Goal: Contribute content: Contribute content

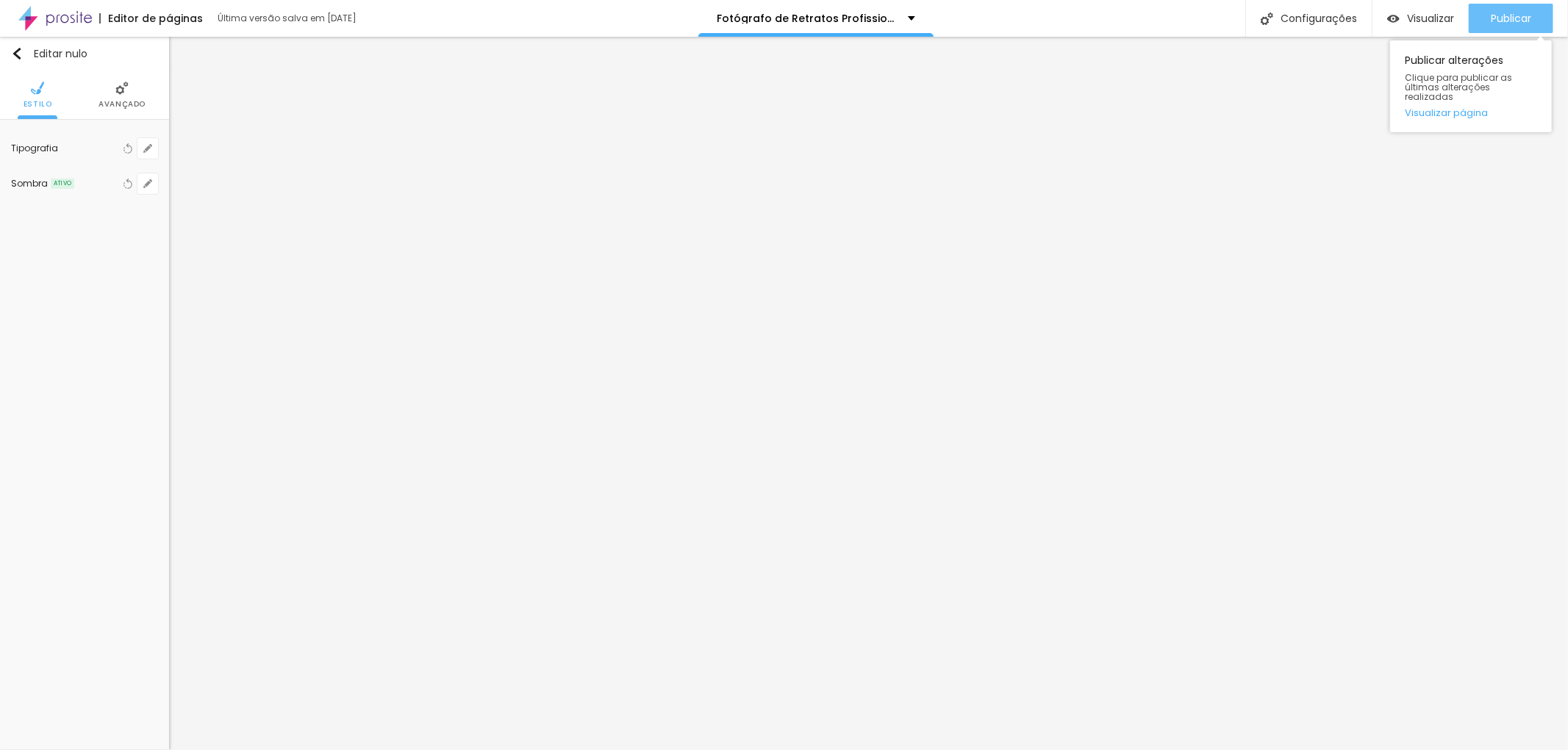
click at [1499, 15] on font "Publicar" at bounding box center [1511, 19] width 40 height 15
click at [1511, 5] on div "Publicar" at bounding box center [1511, 19] width 40 height 29
click at [1516, 18] on font "Publicar" at bounding box center [1511, 19] width 40 height 15
click at [1518, 18] on font "Publicar" at bounding box center [1511, 19] width 40 height 15
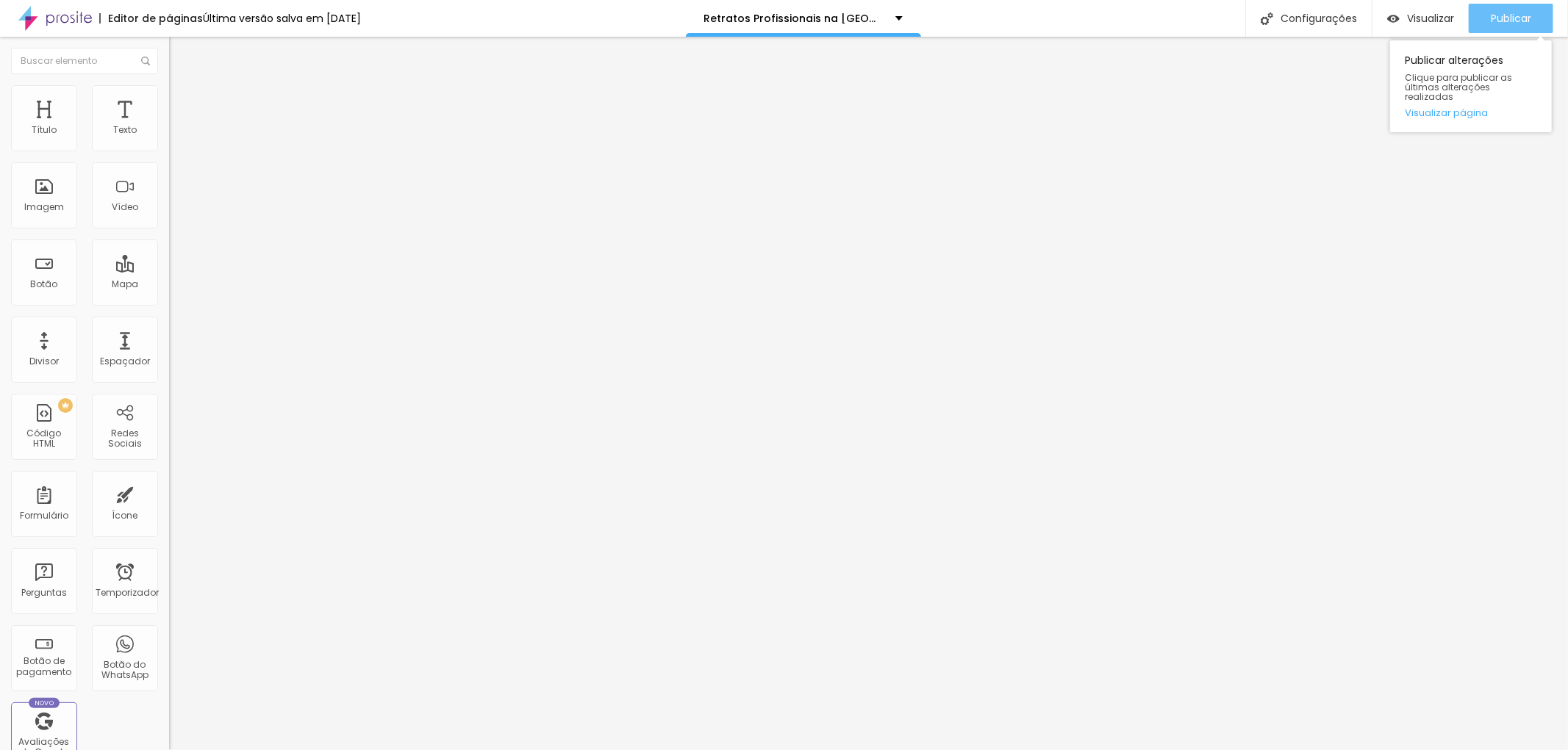
click at [1498, 23] on font "Publicar" at bounding box center [1511, 19] width 40 height 15
click at [1503, 12] on font "Publicar" at bounding box center [1511, 19] width 40 height 15
click at [1520, 12] on font "Publicar" at bounding box center [1511, 19] width 40 height 15
click at [1503, 12] on font "Publicar" at bounding box center [1511, 19] width 40 height 15
click at [169, 94] on li "Estilo" at bounding box center [253, 93] width 169 height 15
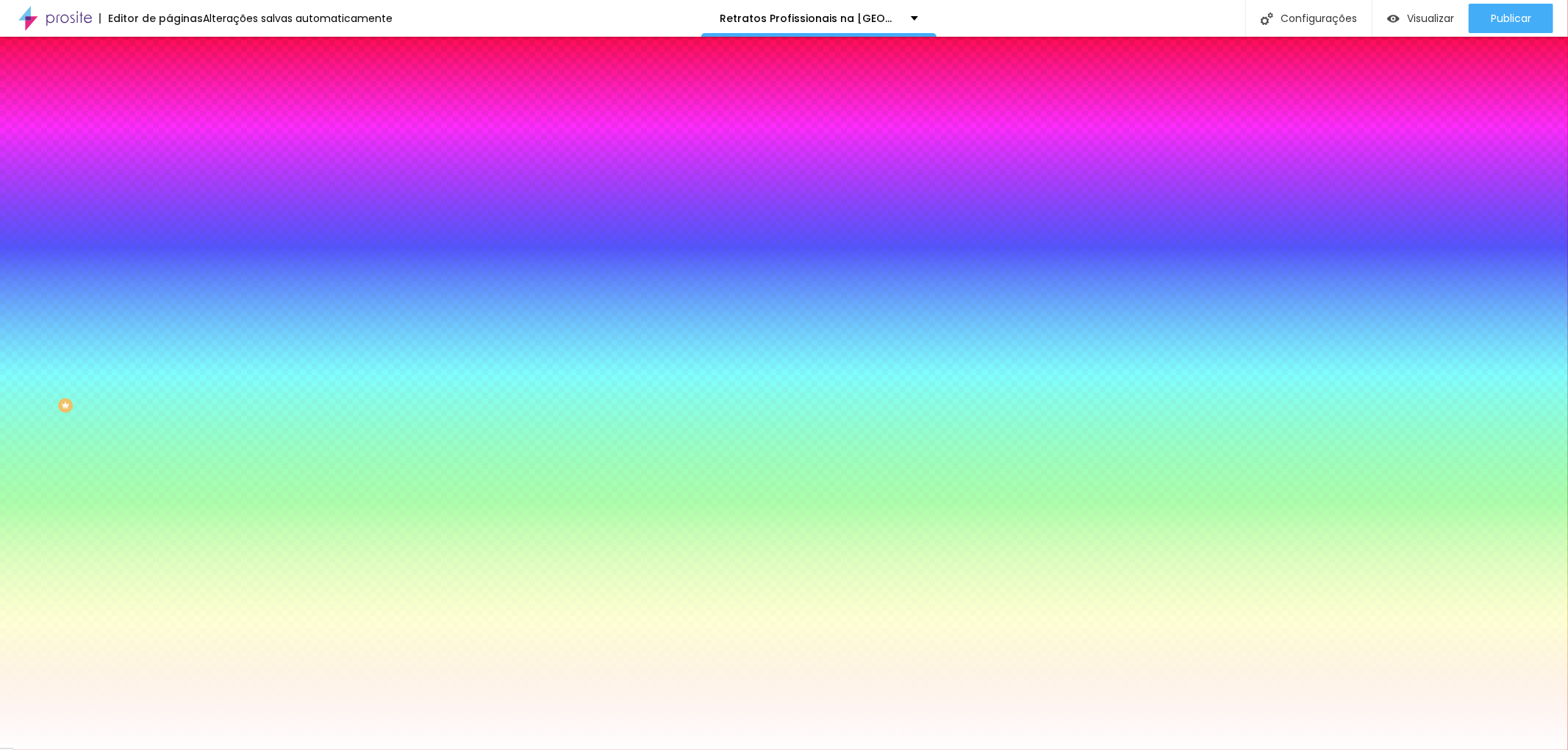
click at [169, 100] on li "Avançado" at bounding box center [253, 107] width 169 height 15
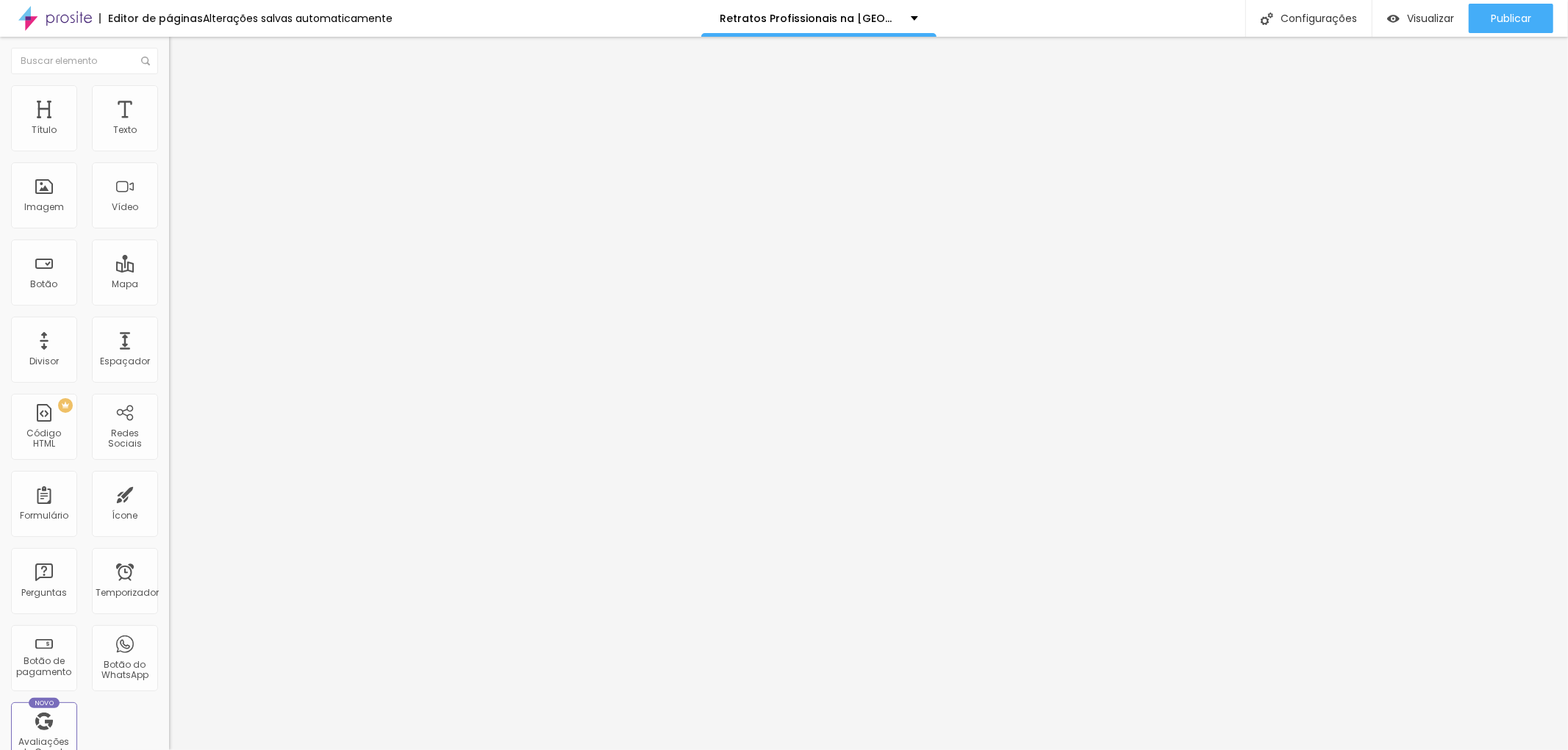
type input "315"
type input "280"
type input "263"
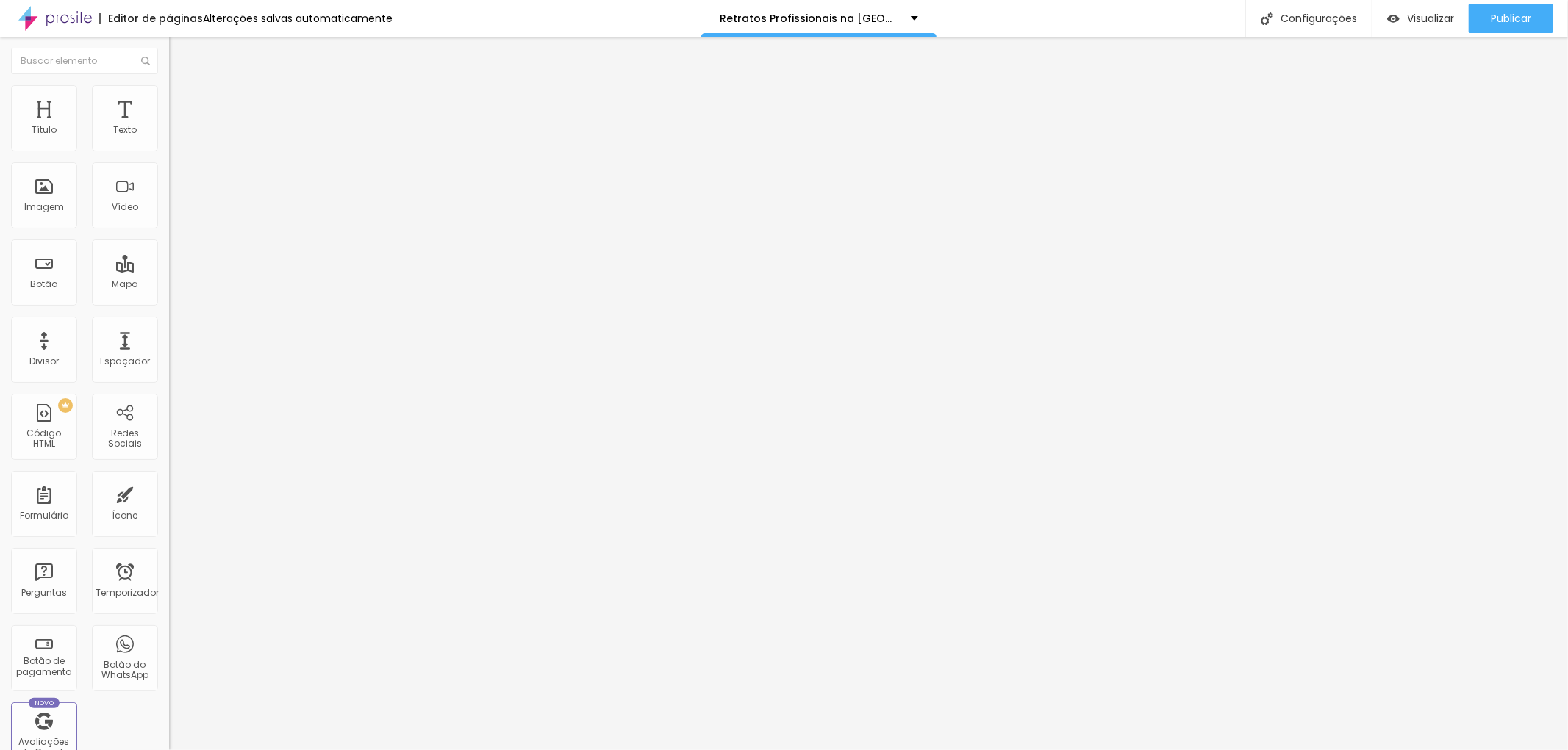
type input "263"
type input "245"
type input "239"
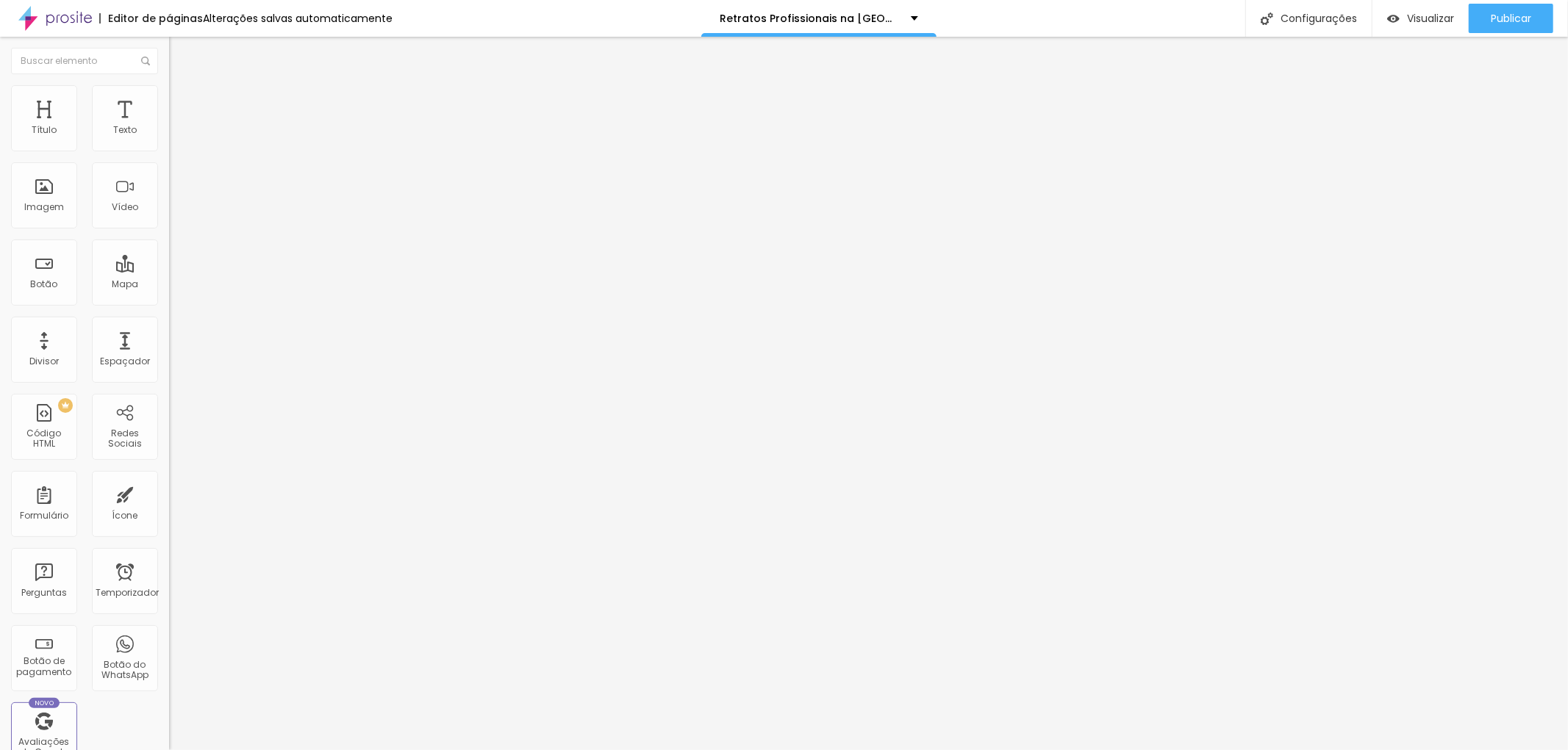
type input "245"
type input "251"
type input "257"
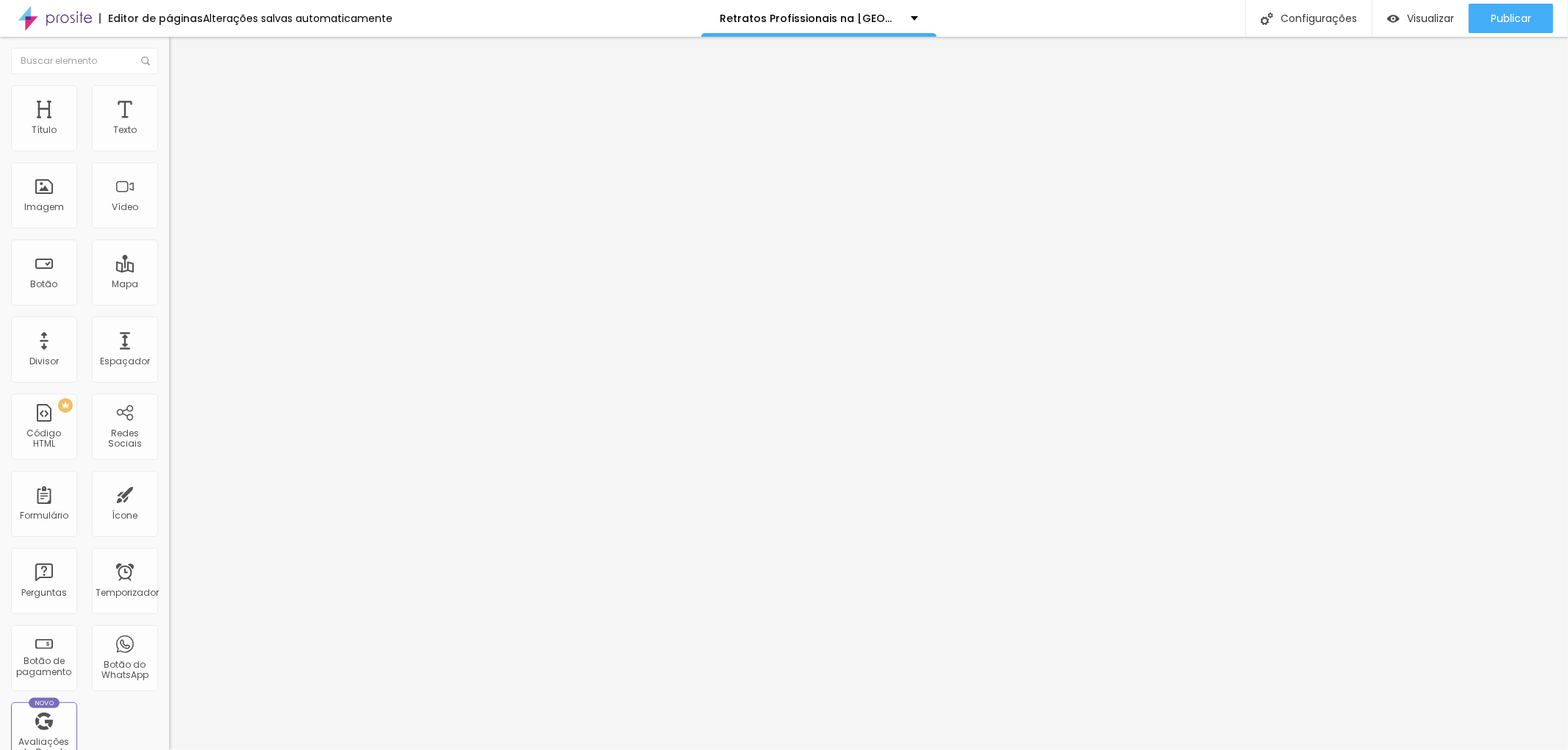
type input "257"
type input "263"
type input "268"
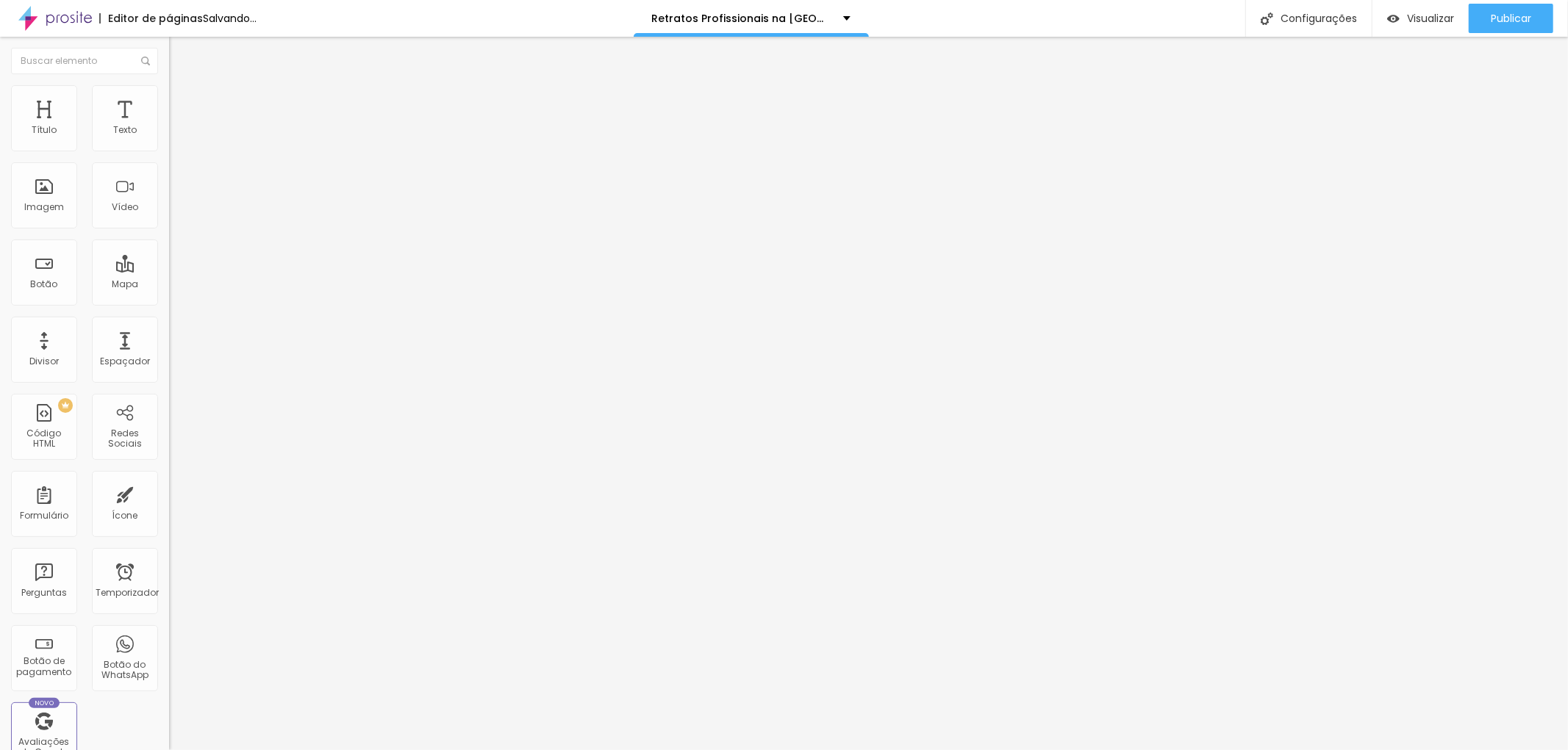
type input "321"
type input "327"
type input "333"
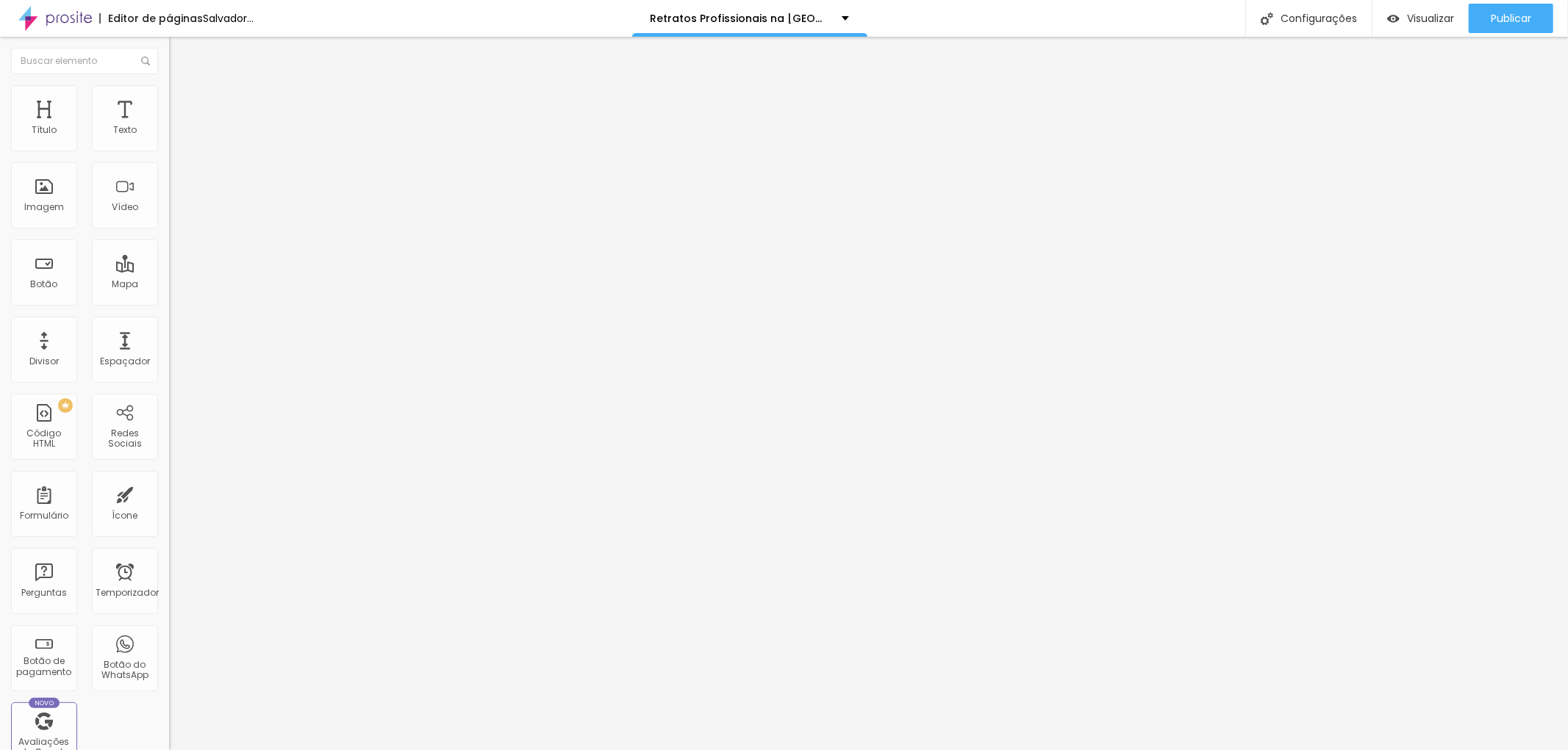
type input "333"
type input "339"
type input "350"
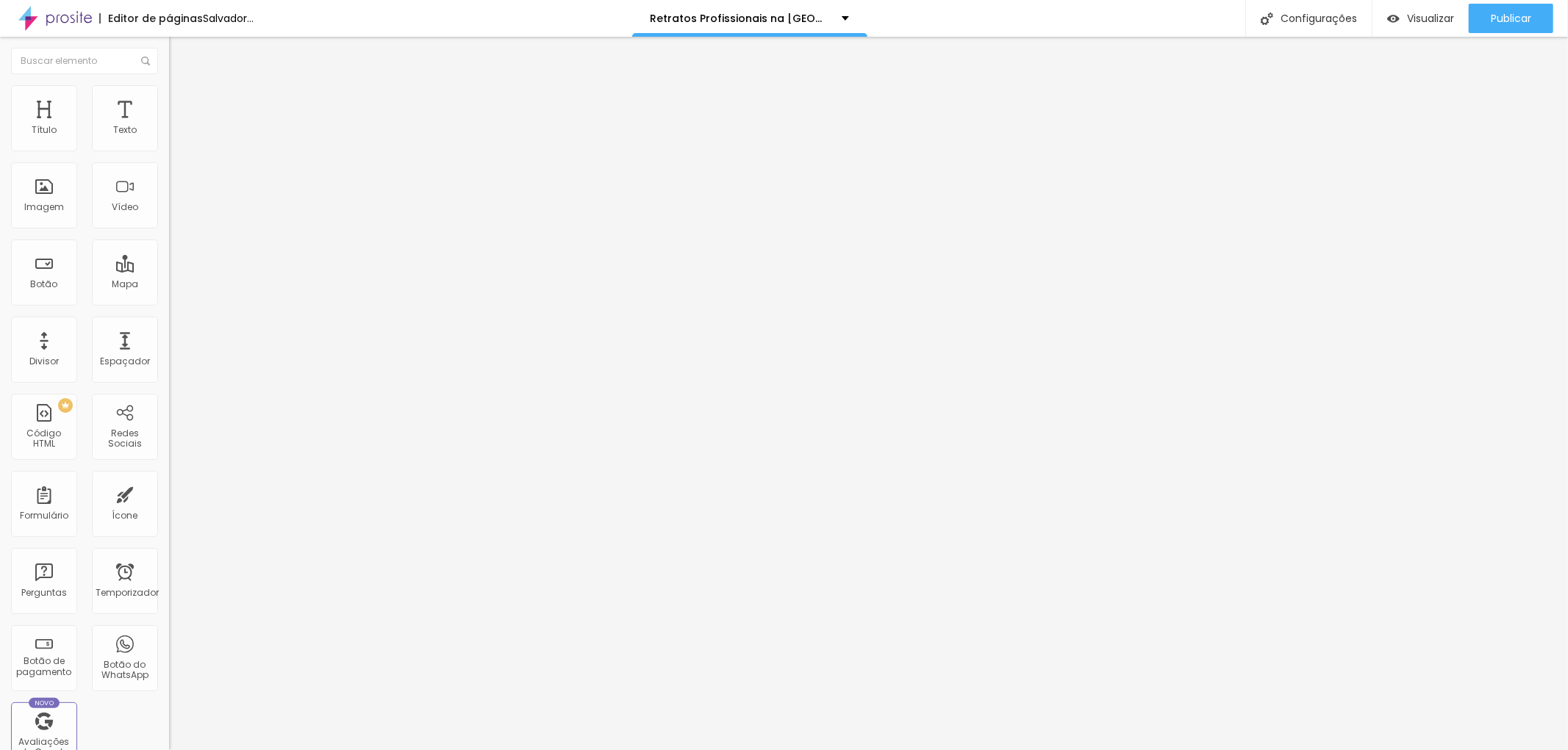
type input "374"
type input "380"
type input "391"
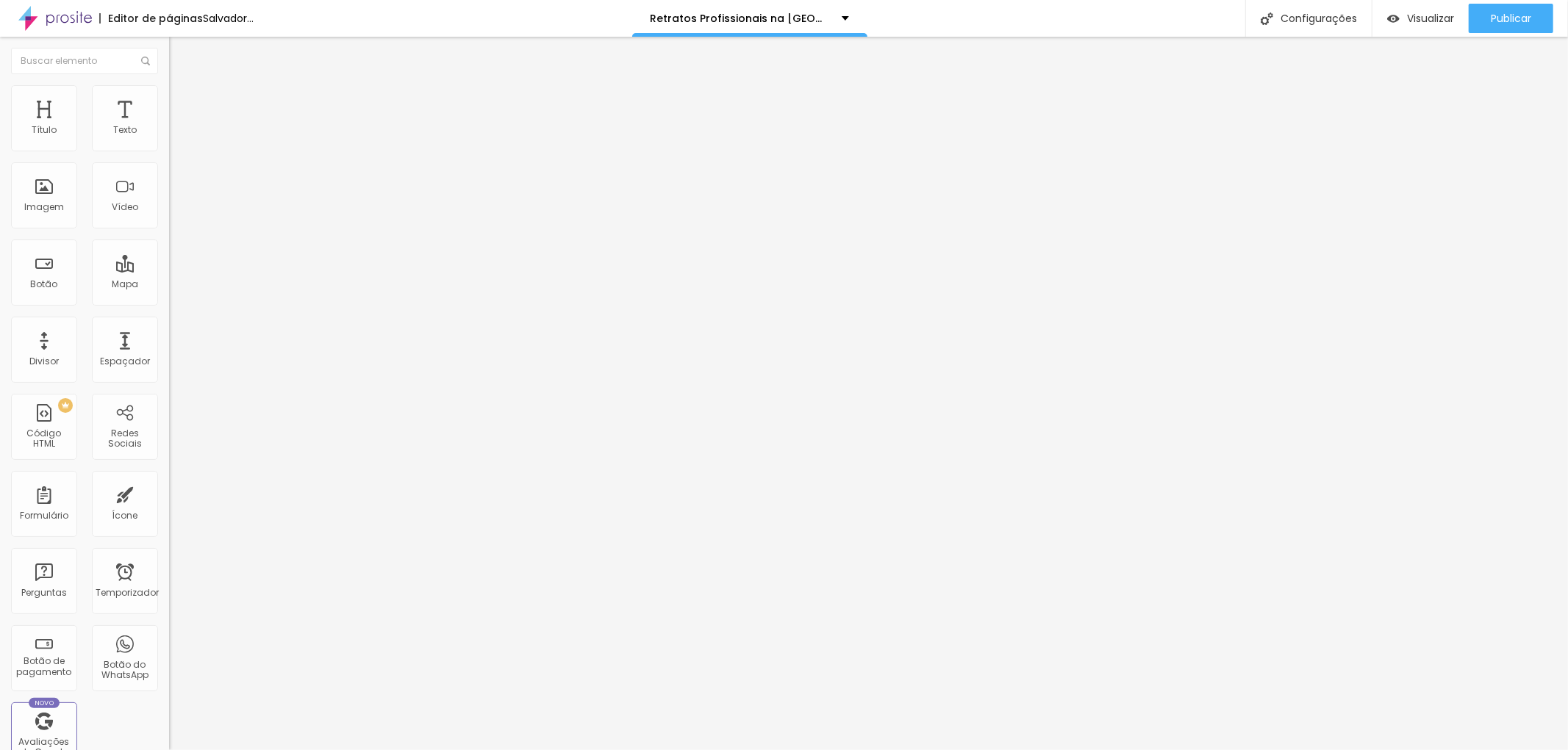
type input "391"
type input "427"
type input "432"
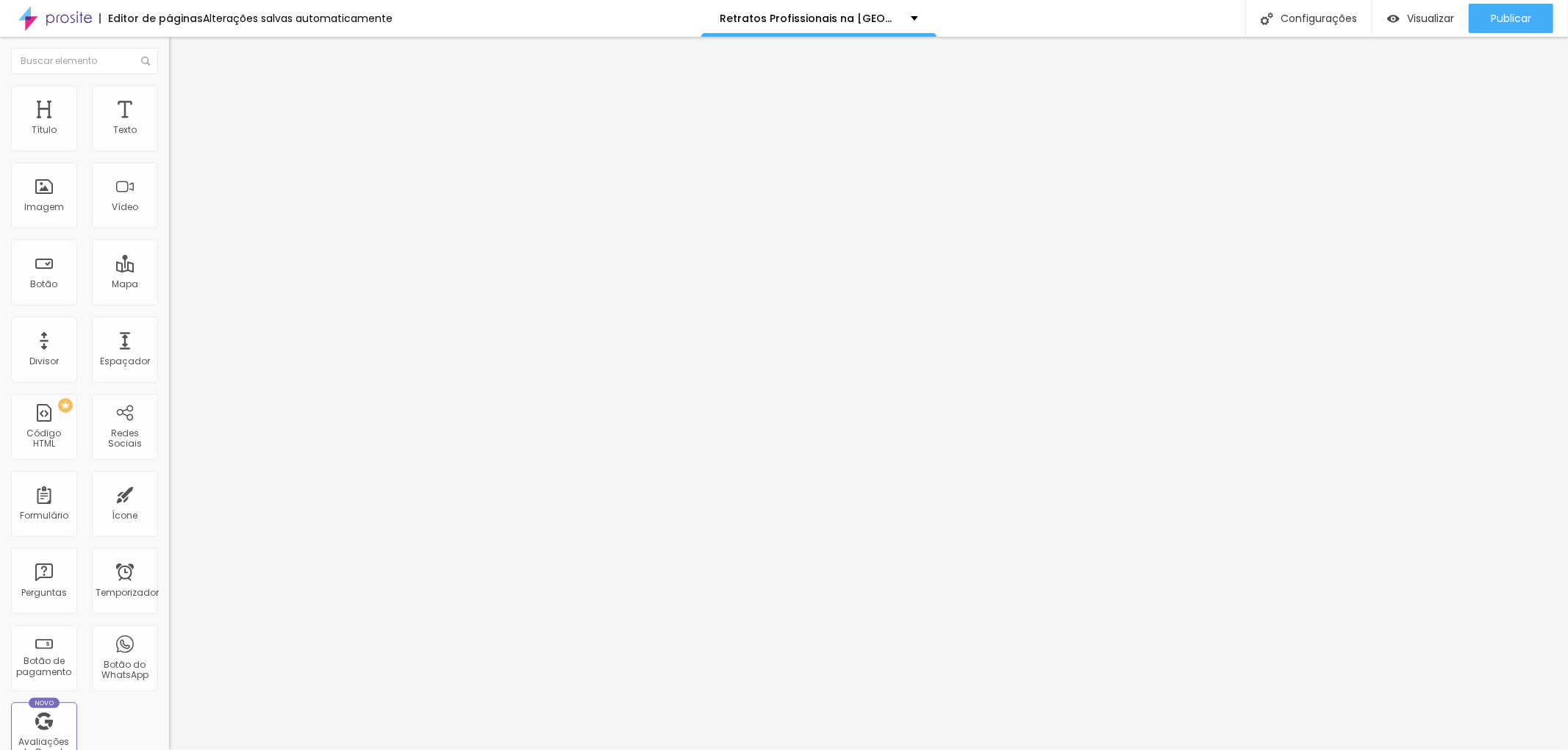
type input "444"
type input "456"
type input "462"
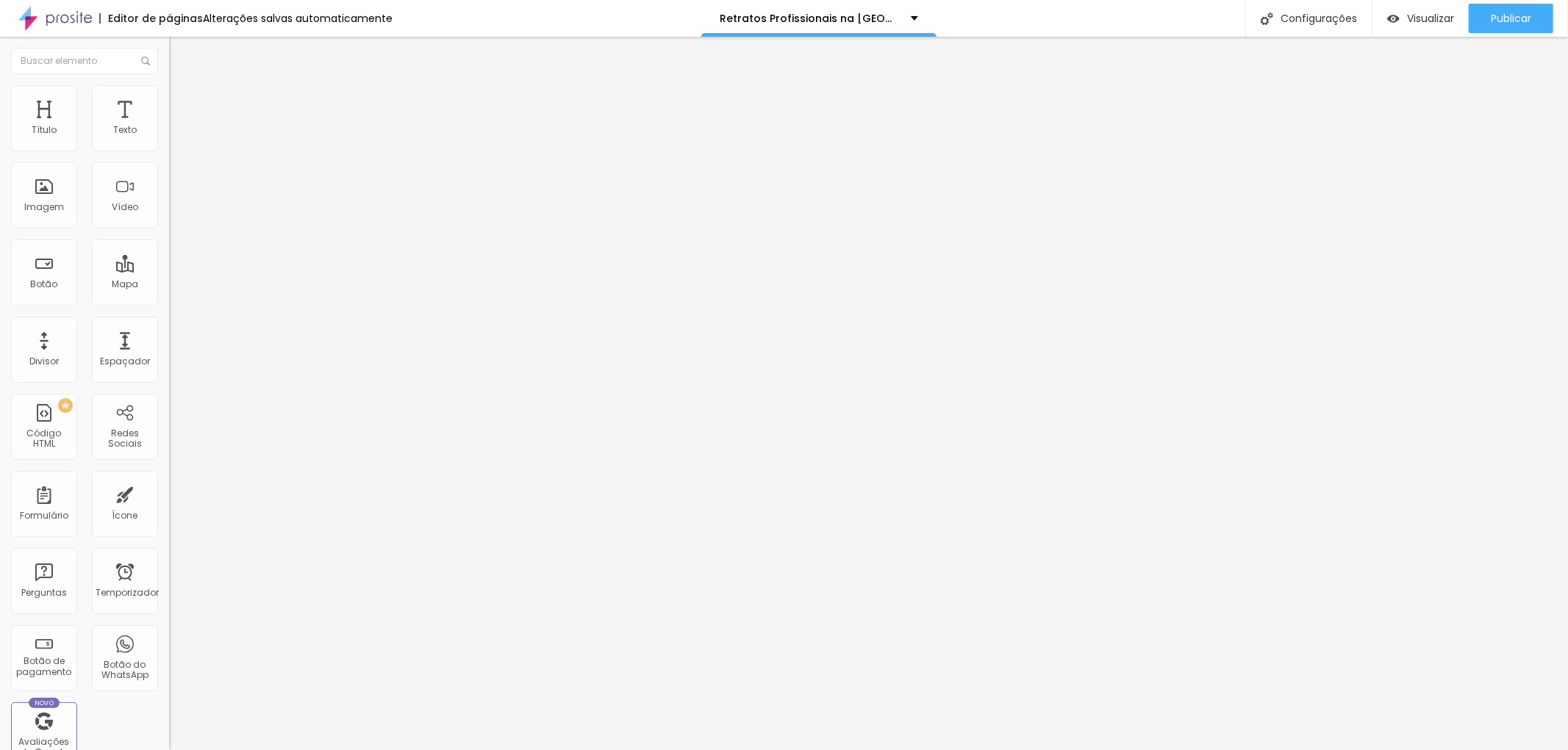
type input "462"
type input "500"
drag, startPoint x: 78, startPoint y: 172, endPoint x: 105, endPoint y: 201, distance: 39.6
click at [169, 493] on input "range" at bounding box center [216, 499] width 94 height 12
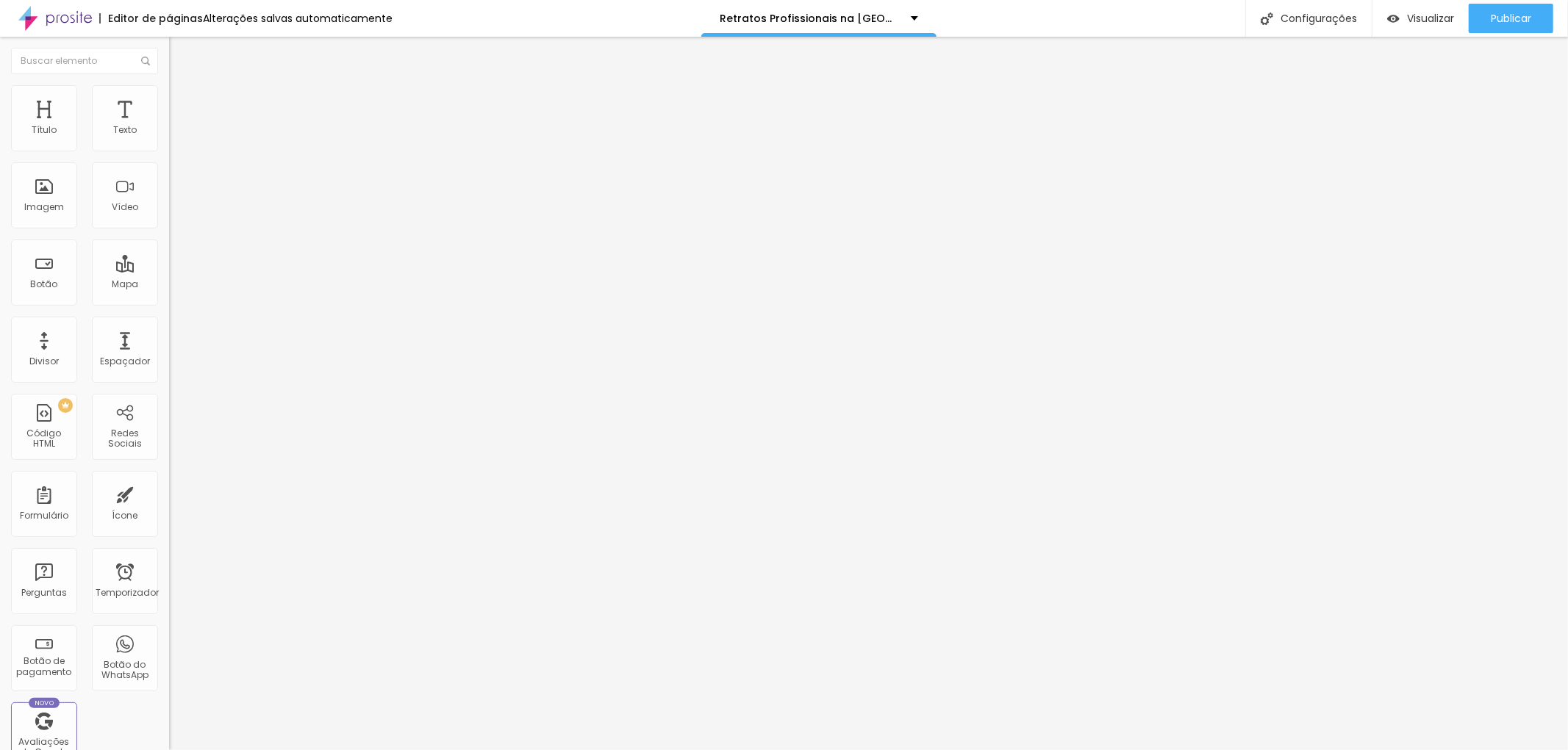
type input "473"
type input "468"
type input "456"
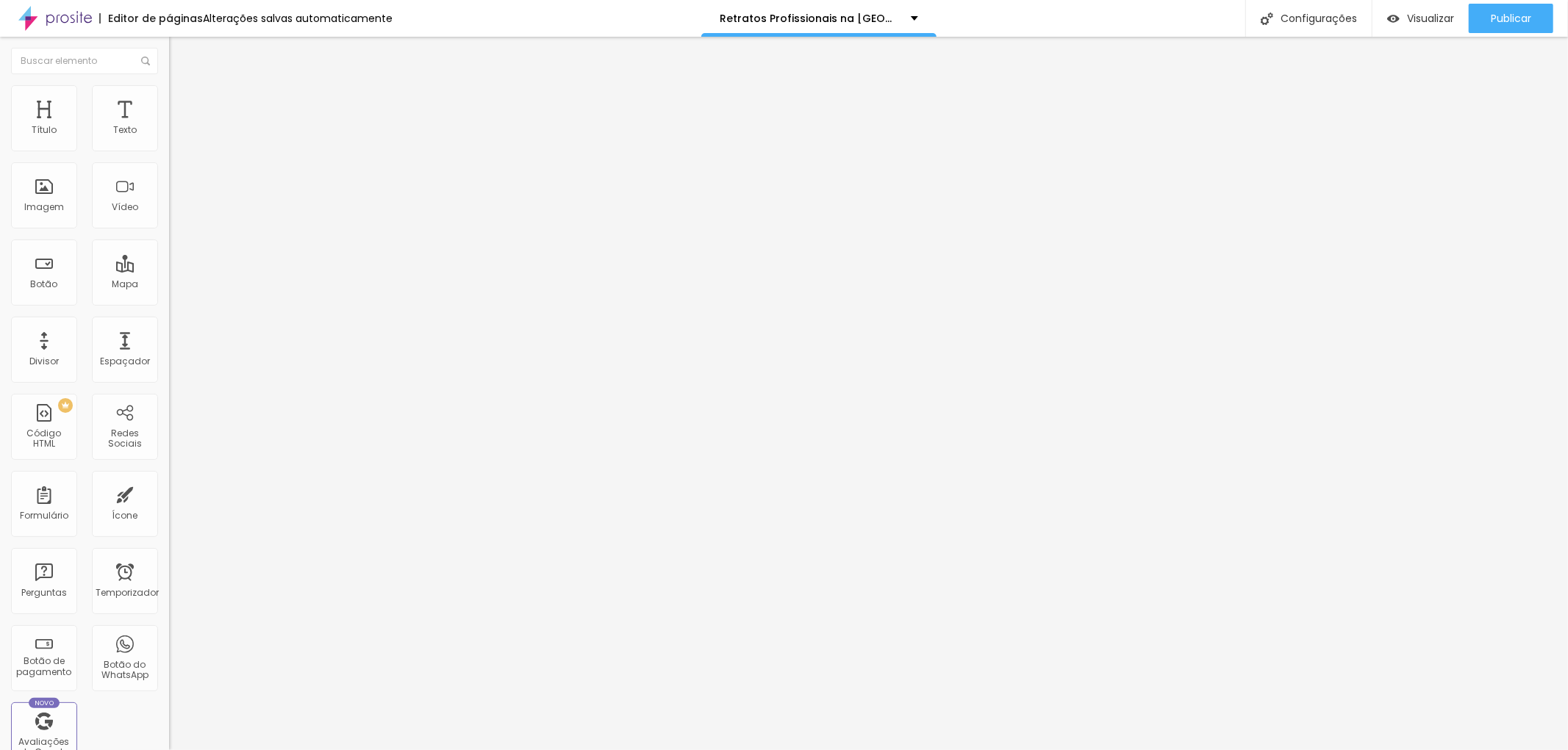
type input "456"
type input "444"
type input "409"
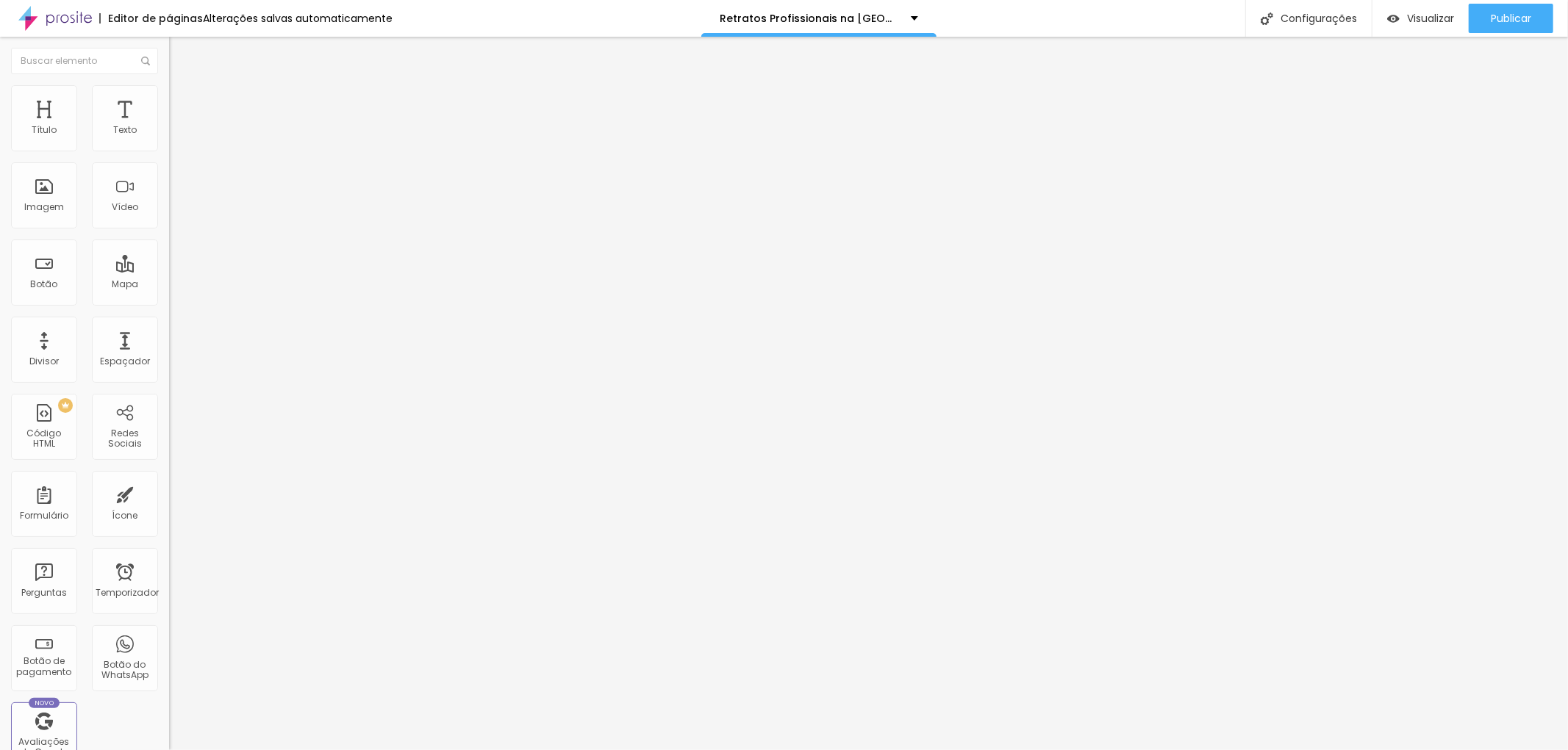
type input "403"
type input "397"
type input "415"
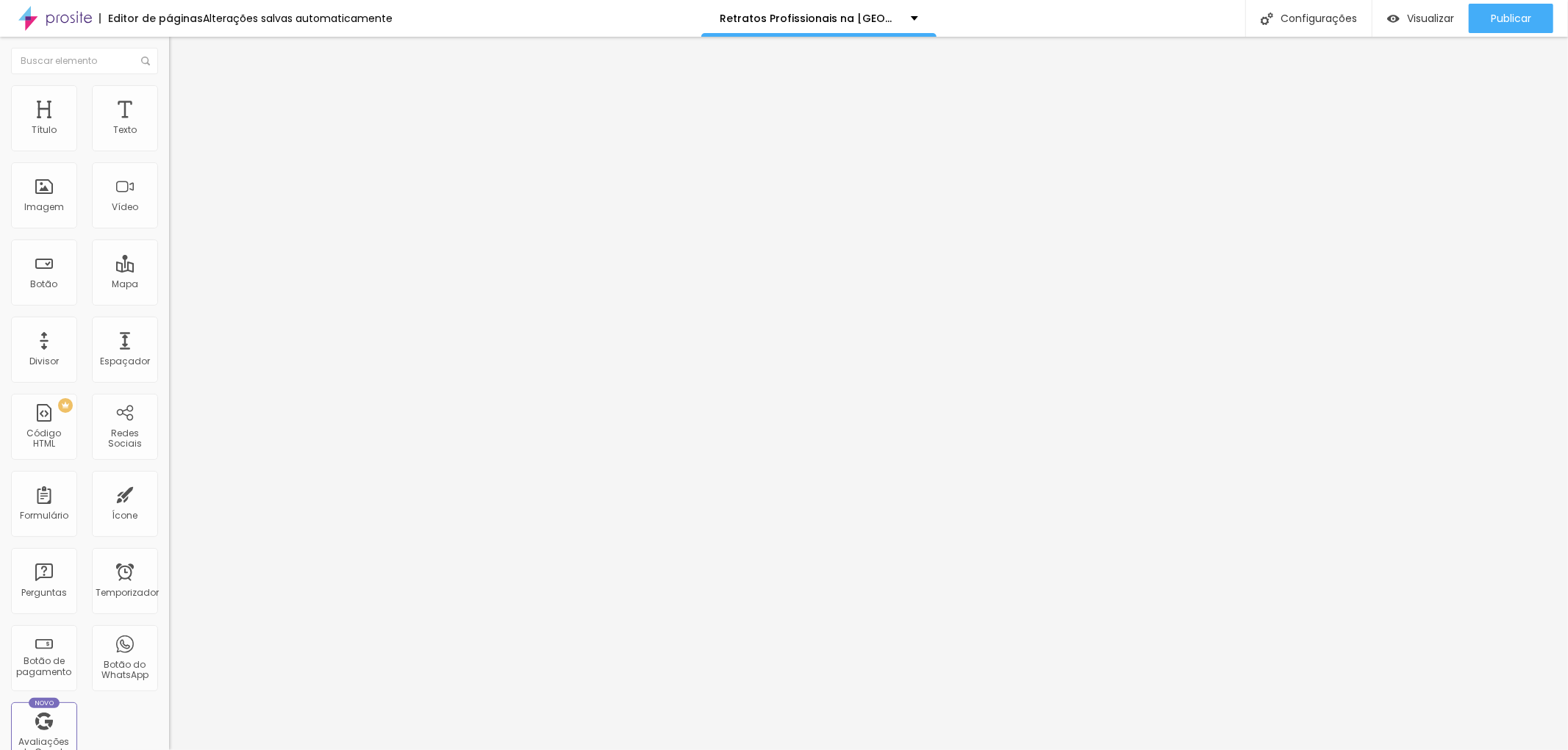
type input "415"
type input "427"
type input "450"
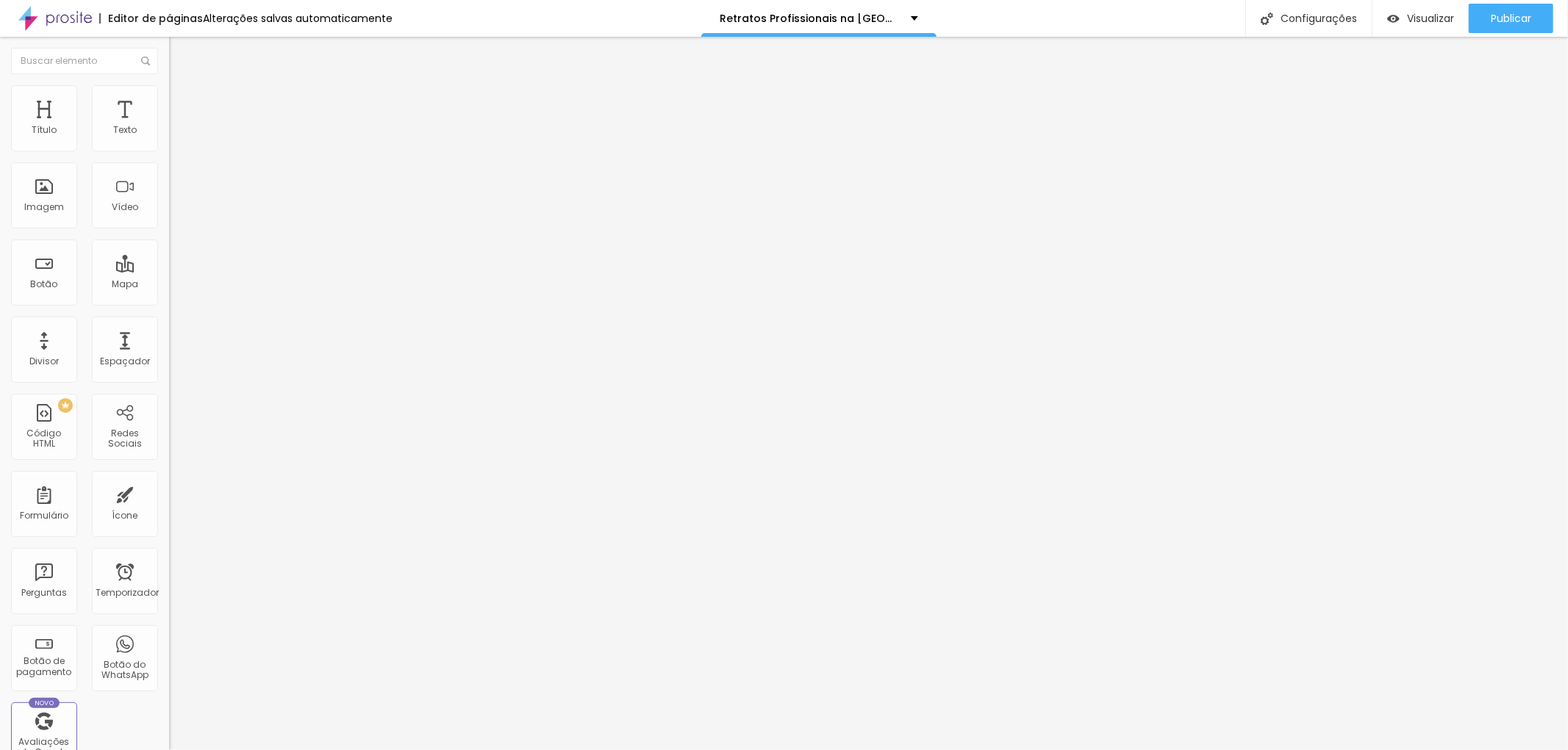
type input "456"
type input "462"
type input "468"
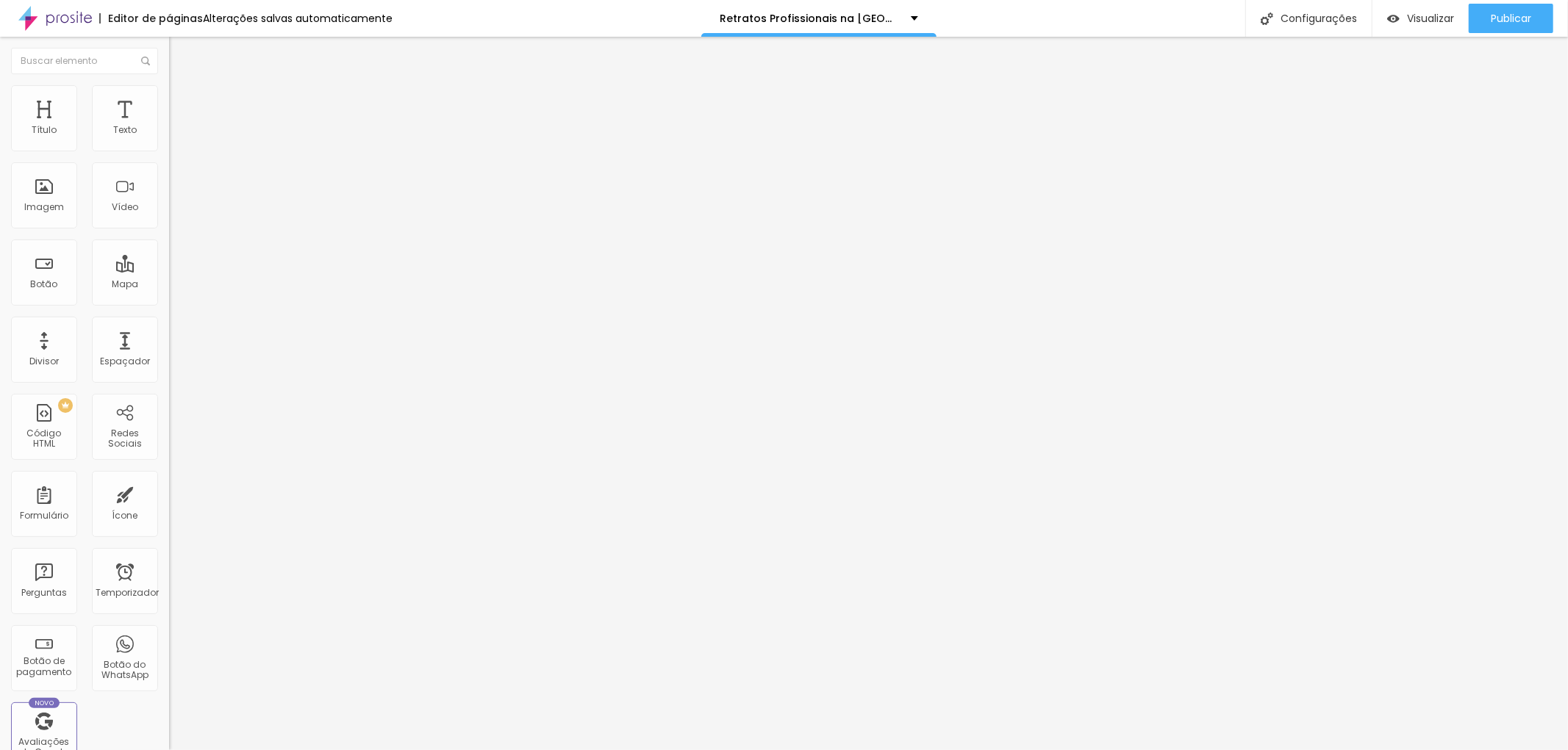
type input "468"
type input "500"
drag, startPoint x: 104, startPoint y: 172, endPoint x: 127, endPoint y: 186, distance: 26.9
click at [169, 493] on input "range" at bounding box center [216, 499] width 94 height 12
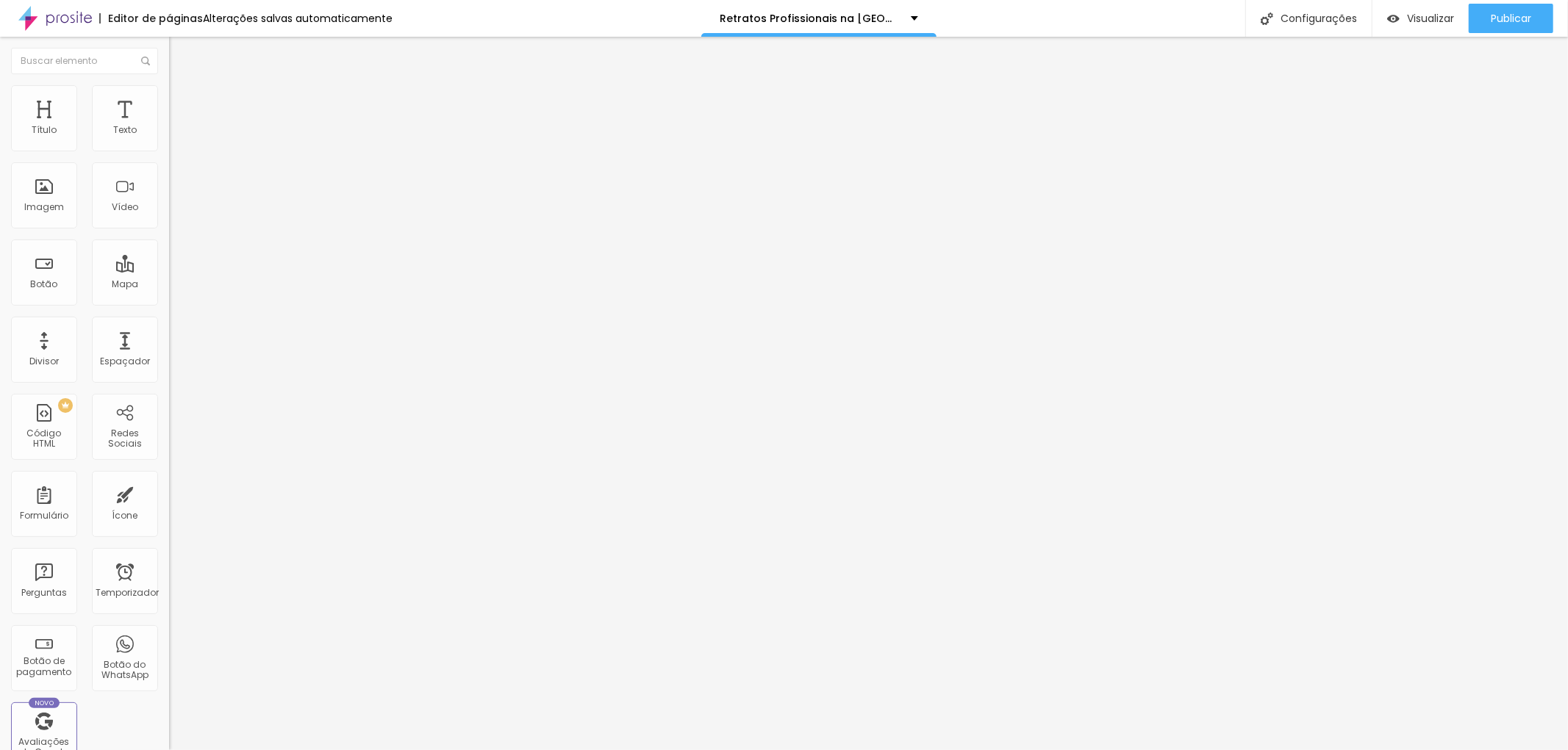
click at [169, 94] on img at bounding box center [175, 92] width 13 height 13
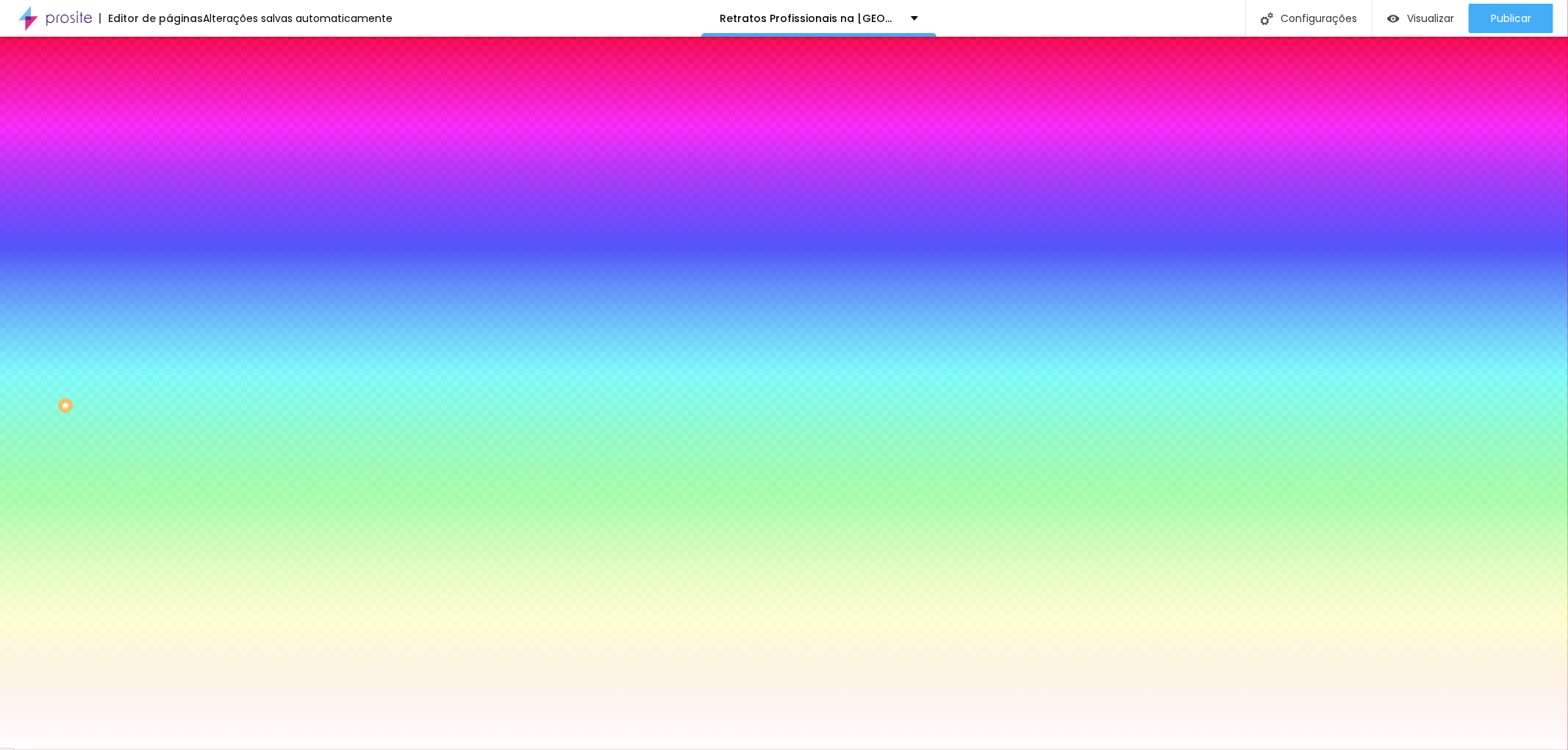
click at [182, 103] on font "Avançado" at bounding box center [207, 109] width 48 height 12
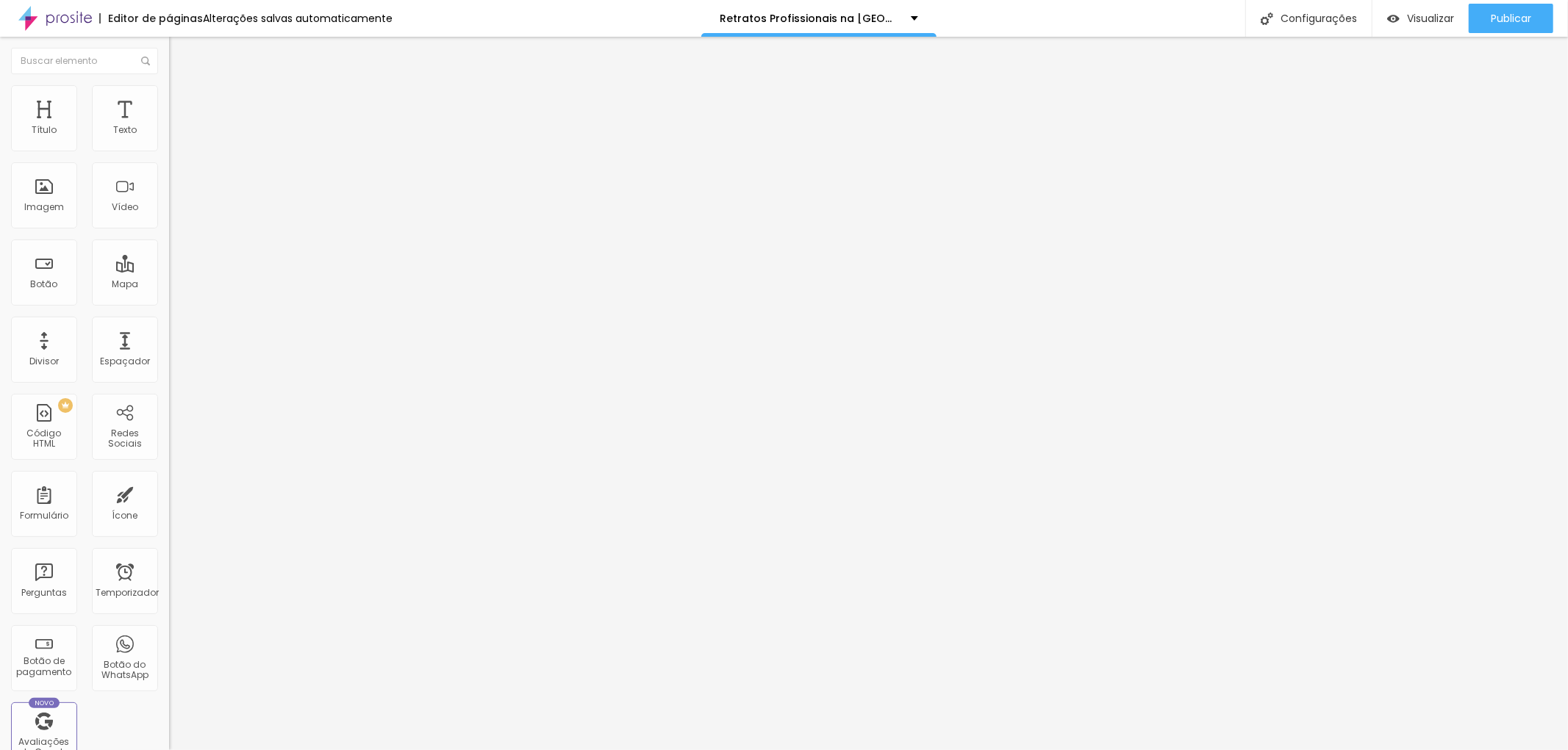
click at [169, 86] on li "Conteúdo" at bounding box center [253, 78] width 169 height 15
click at [182, 99] on font "Estilo" at bounding box center [194, 94] width 23 height 12
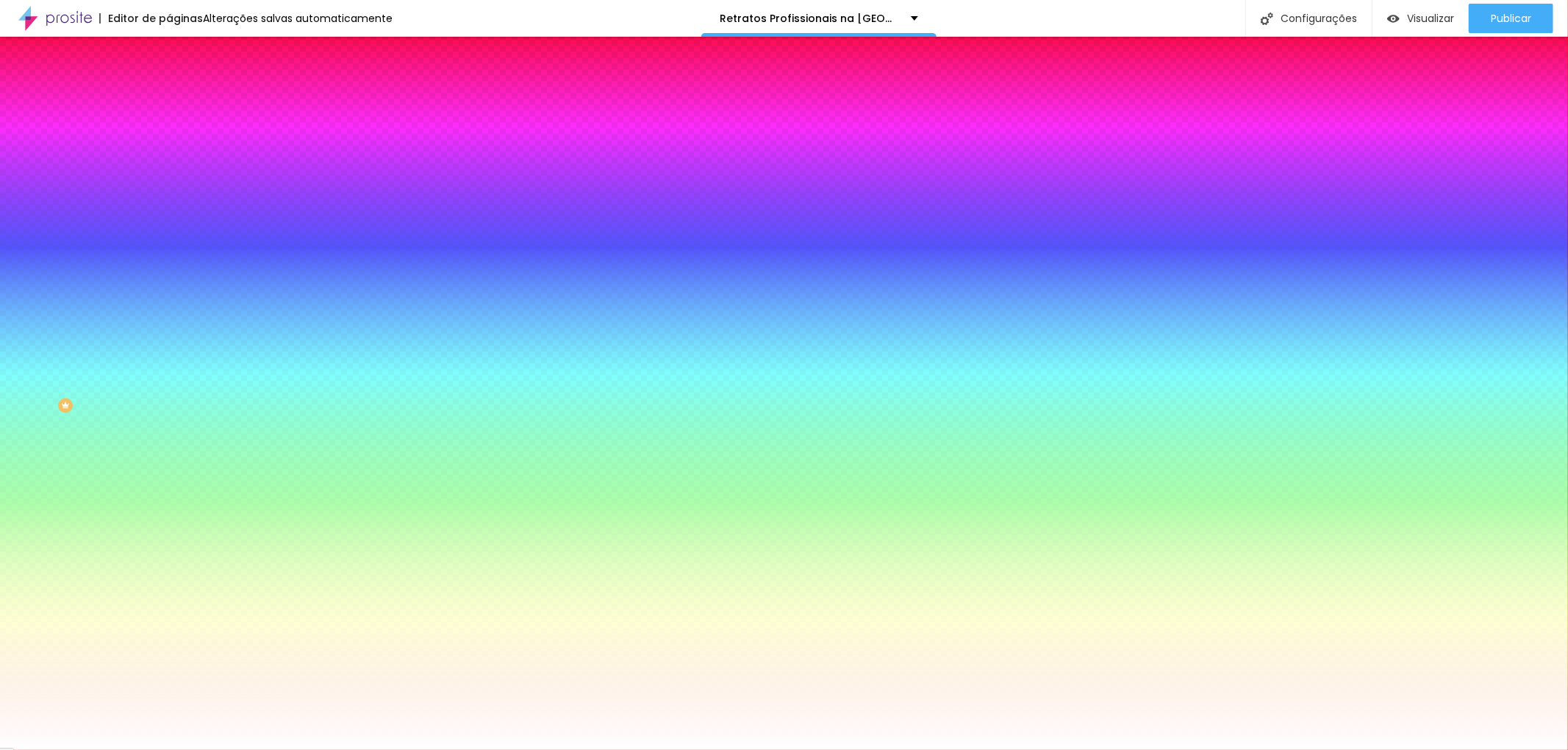
click at [169, 100] on img at bounding box center [175, 107] width 13 height 13
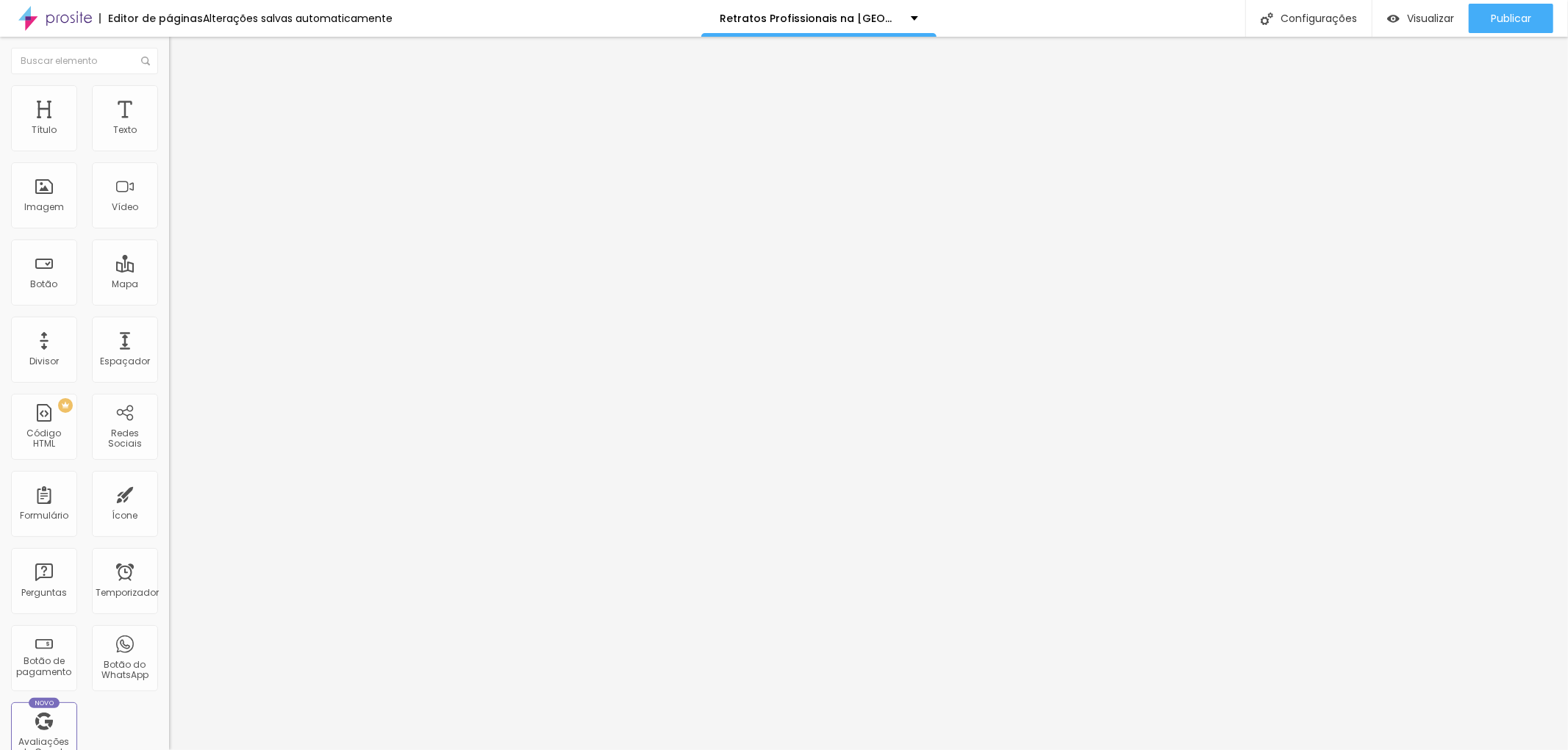
type input "479"
type input "444"
type input "427"
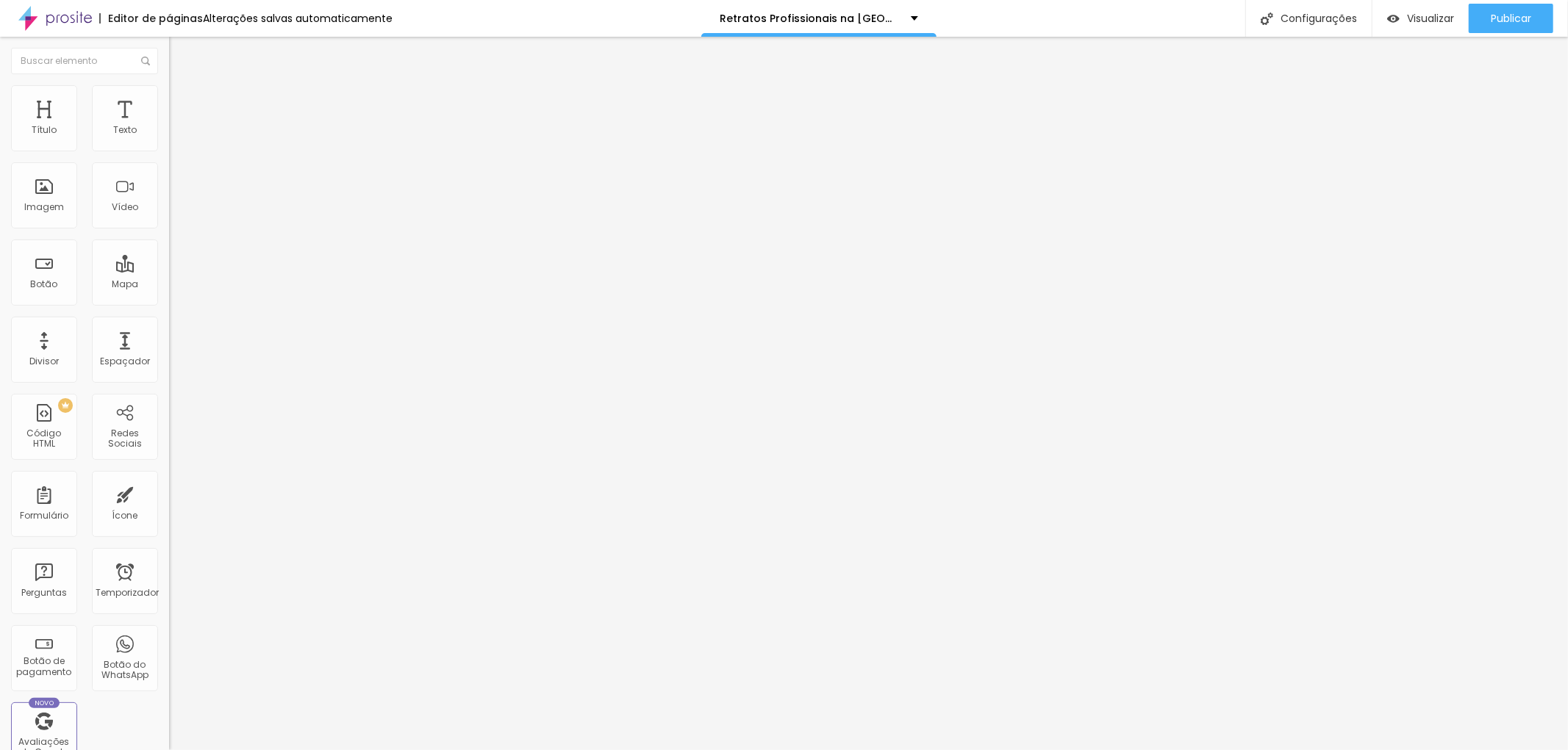
type input "427"
type input "421"
type input "427"
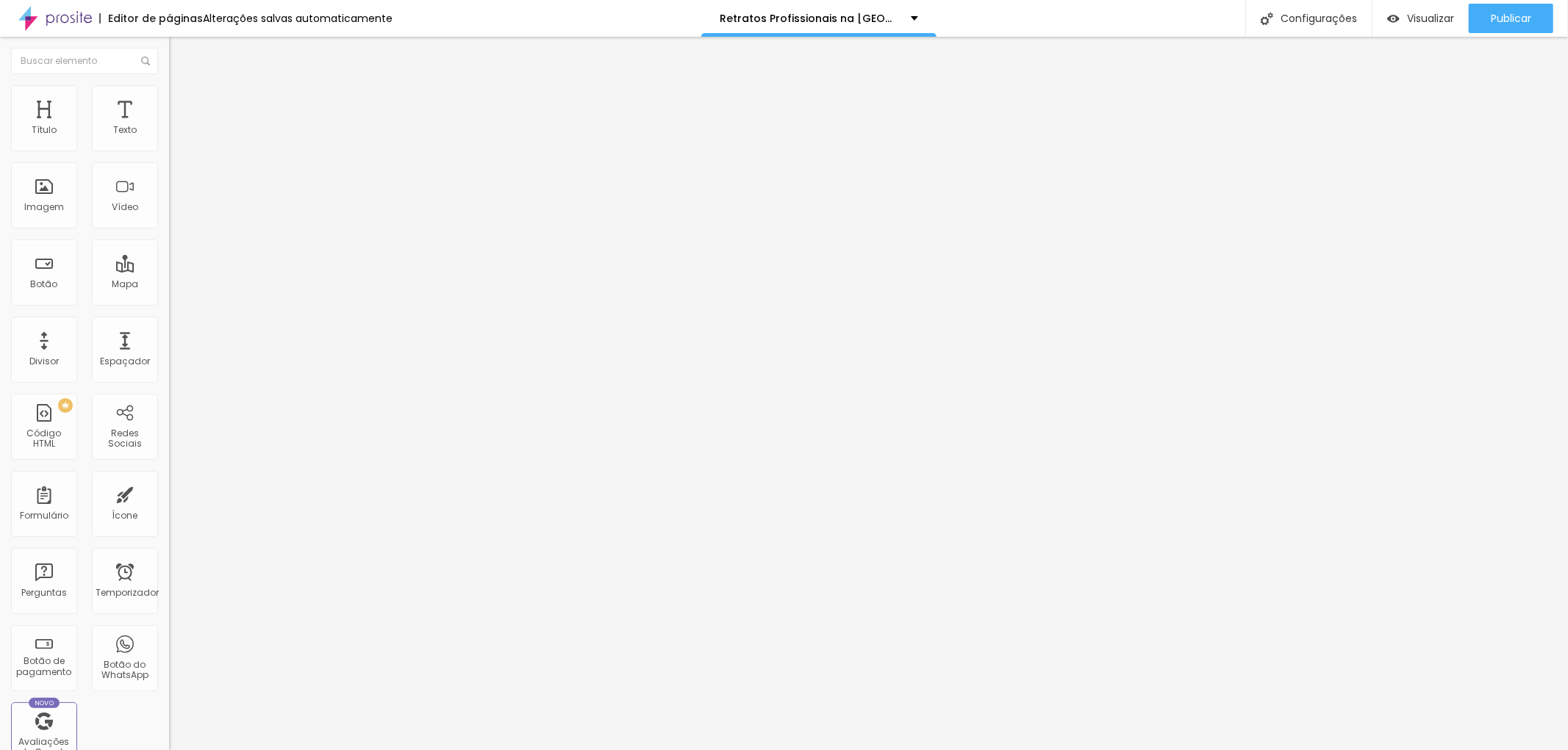
type input "432"
type input "444"
type input "450"
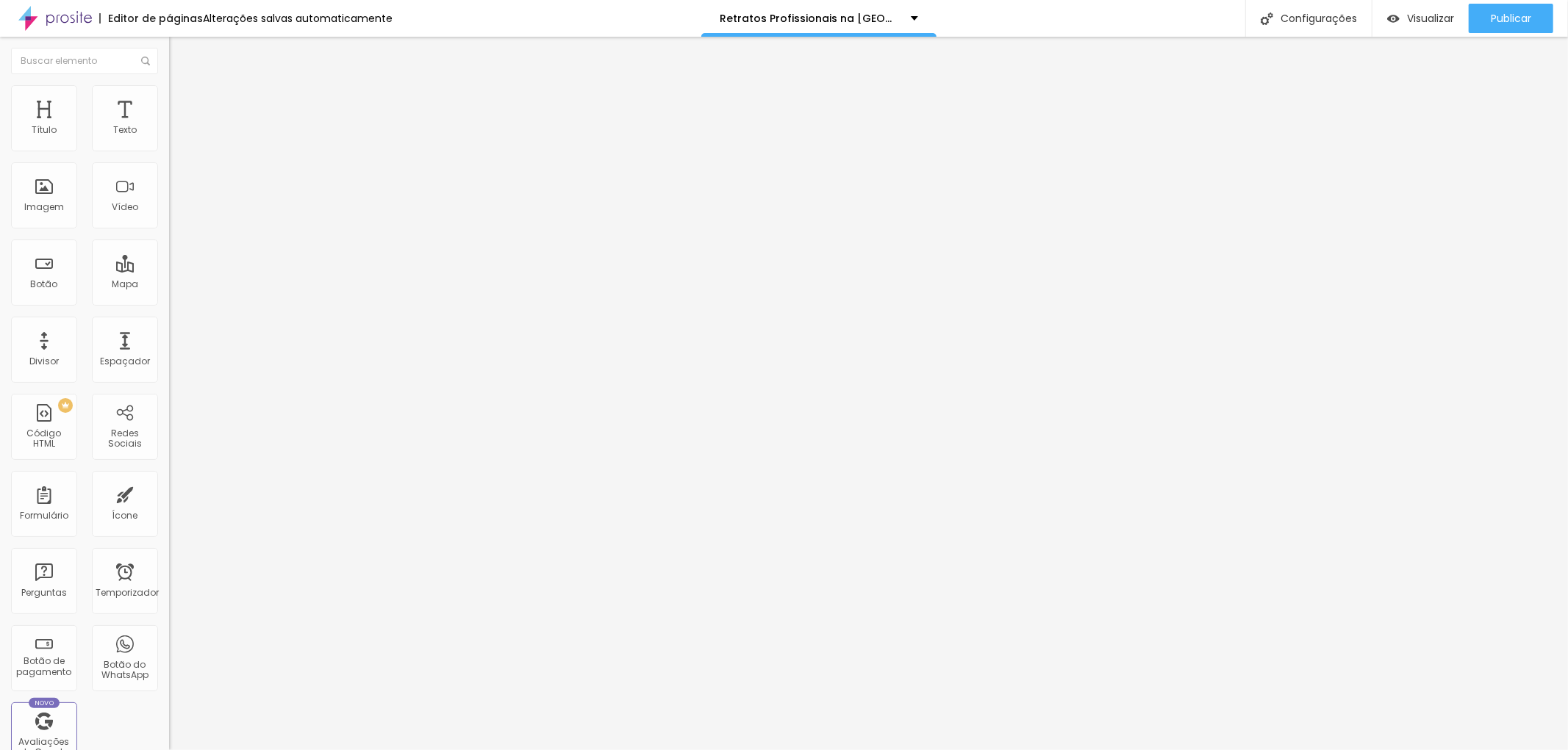
type input "450"
type input "456"
type input "468"
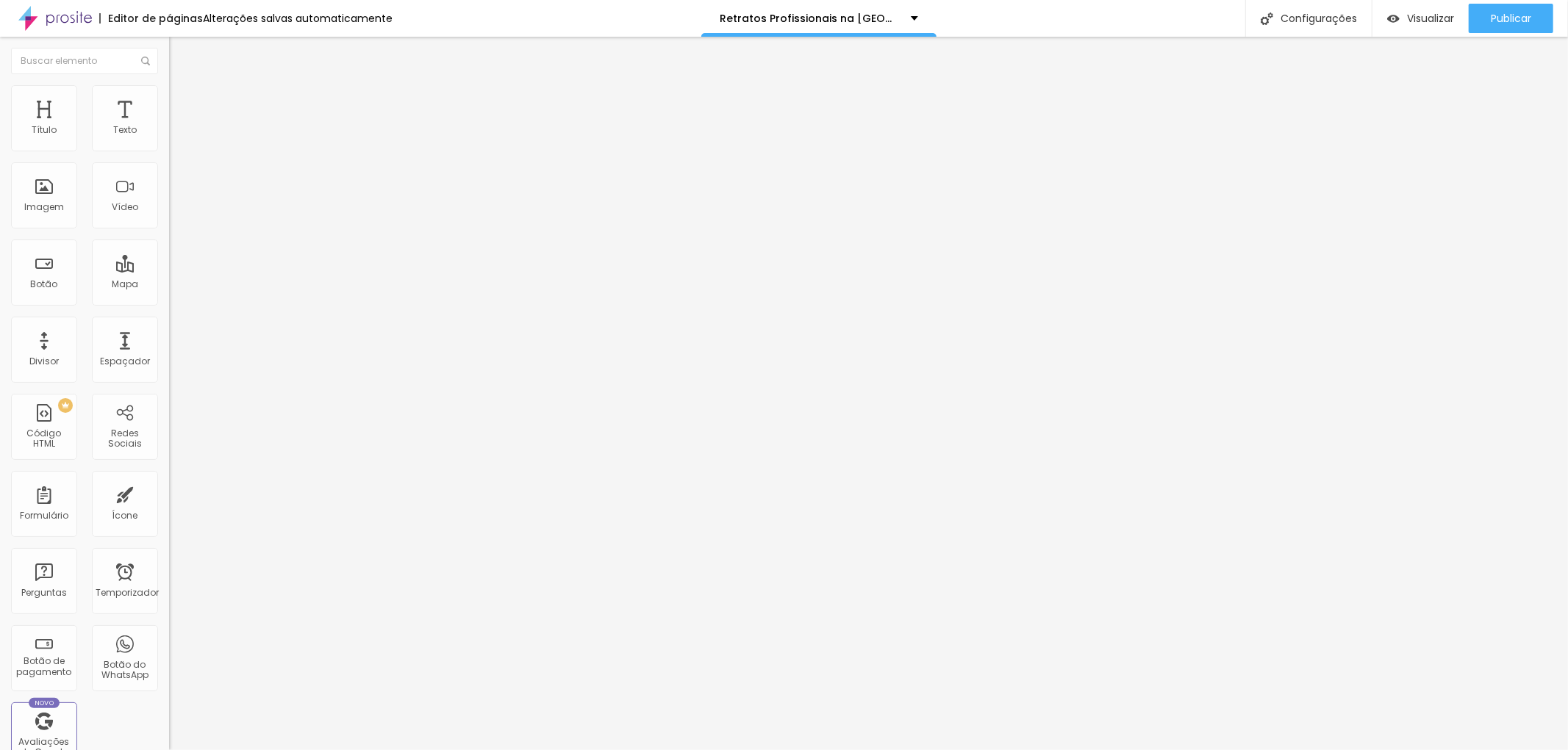
type input "491"
type input "500"
drag, startPoint x: 101, startPoint y: 172, endPoint x: 109, endPoint y: 177, distance: 9.4
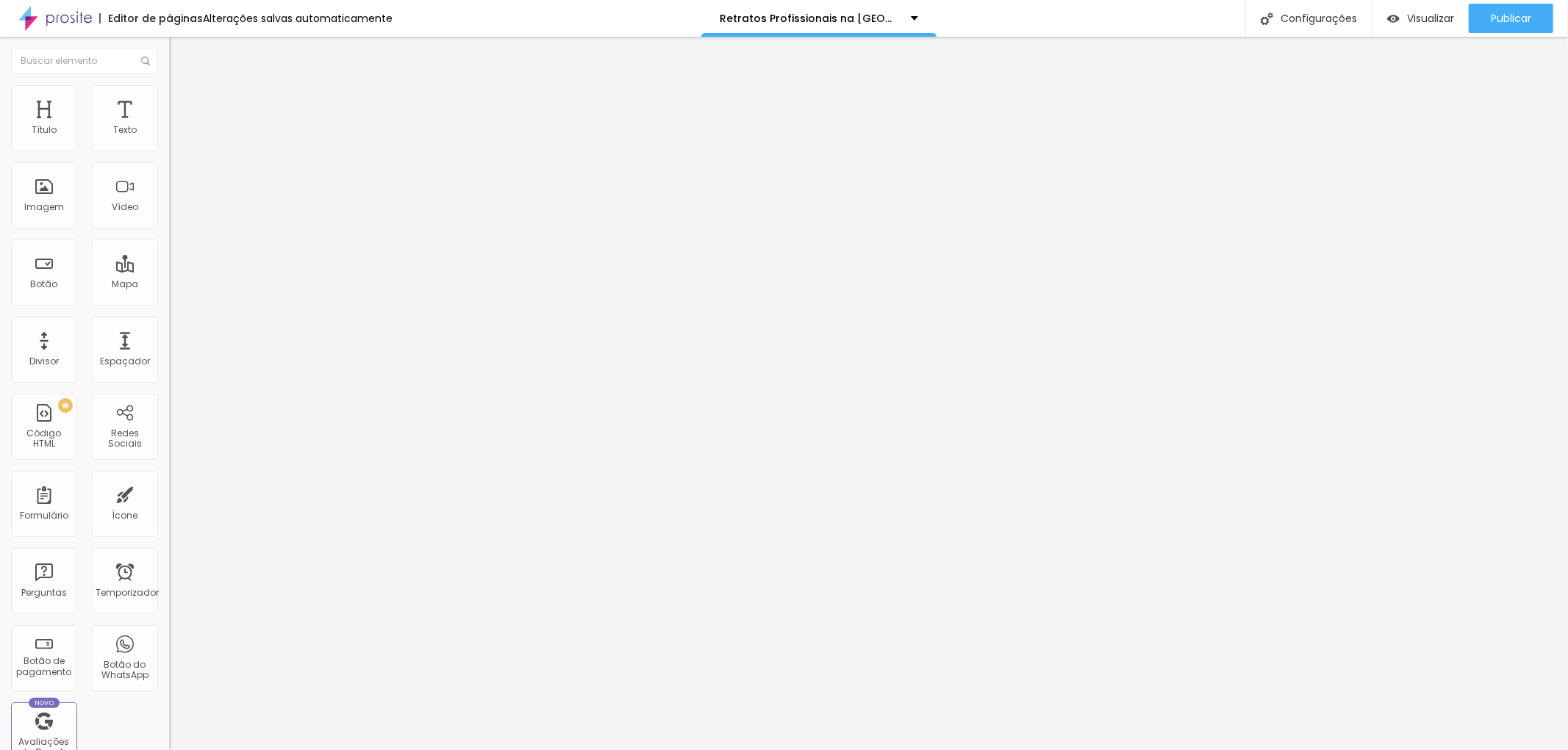
click at [169, 493] on input "range" at bounding box center [216, 499] width 94 height 12
click at [1514, 11] on font "Publicar" at bounding box center [1511, 19] width 40 height 15
